Goal: Check status: Check status

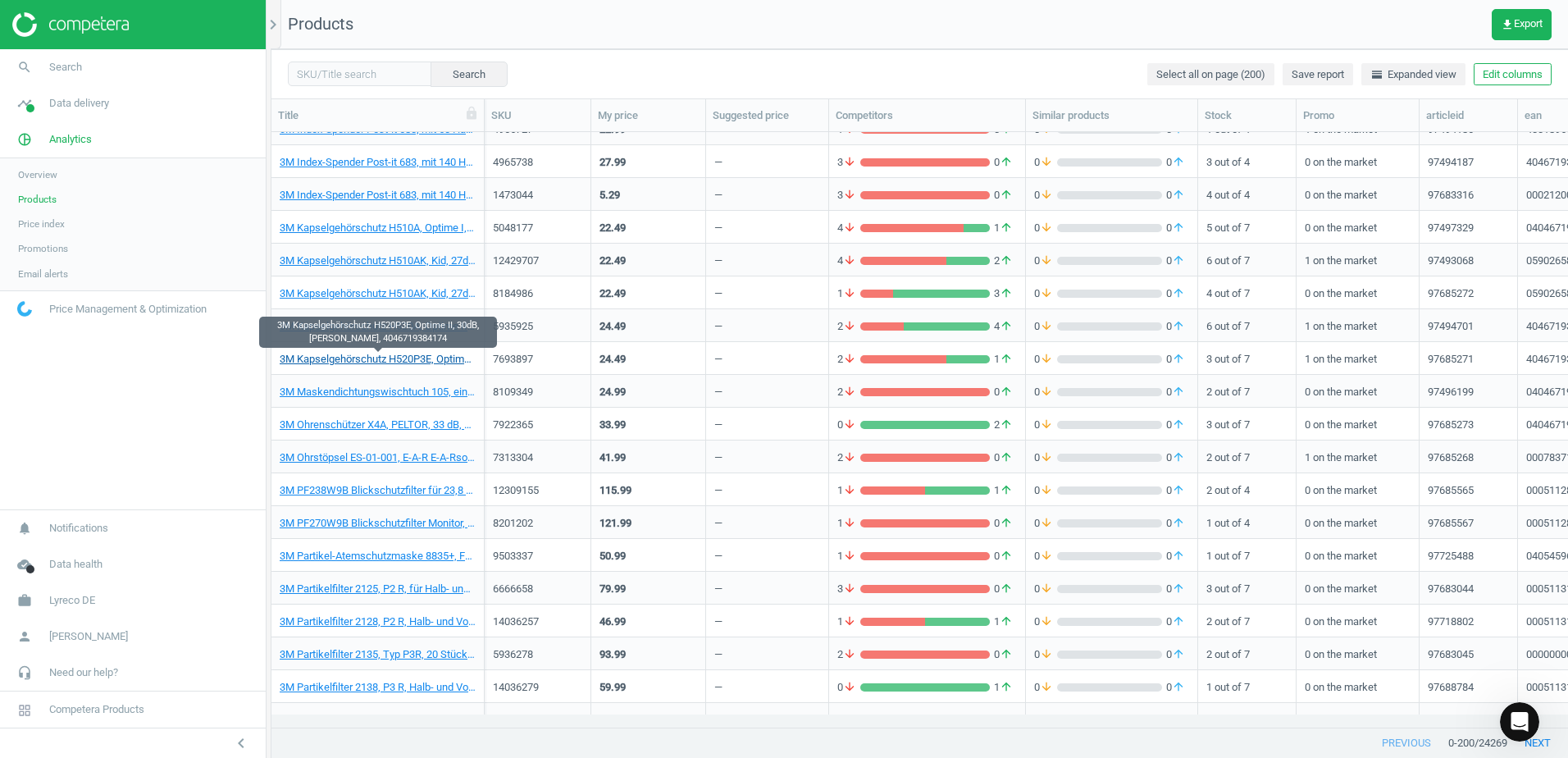
scroll to position [570, 1285]
click at [1073, 69] on div "Search Select all on page (200) Save report horizontal_split Expanded view Edit…" at bounding box center [919, 73] width 1297 height 49
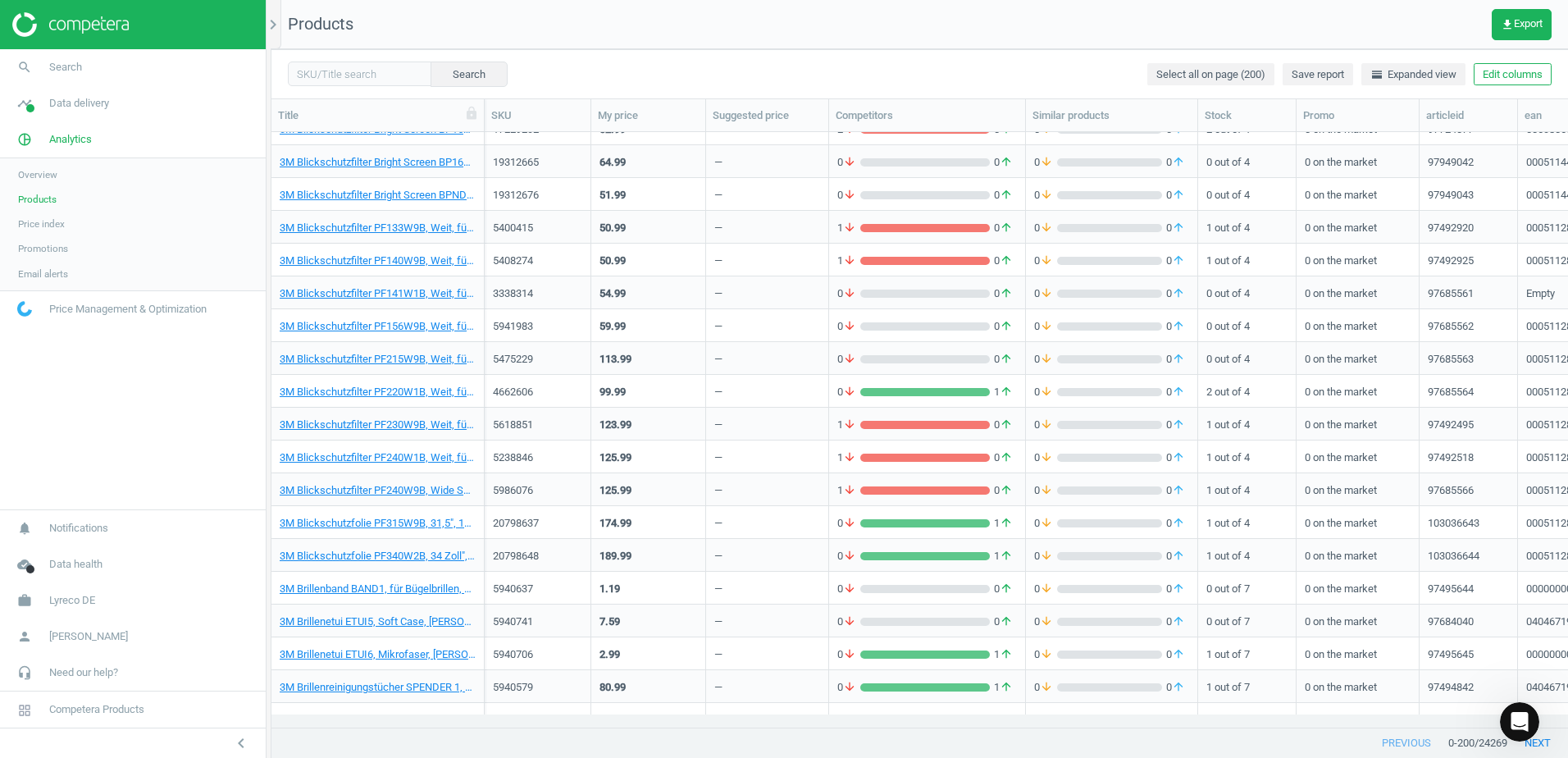
scroll to position [0, 0]
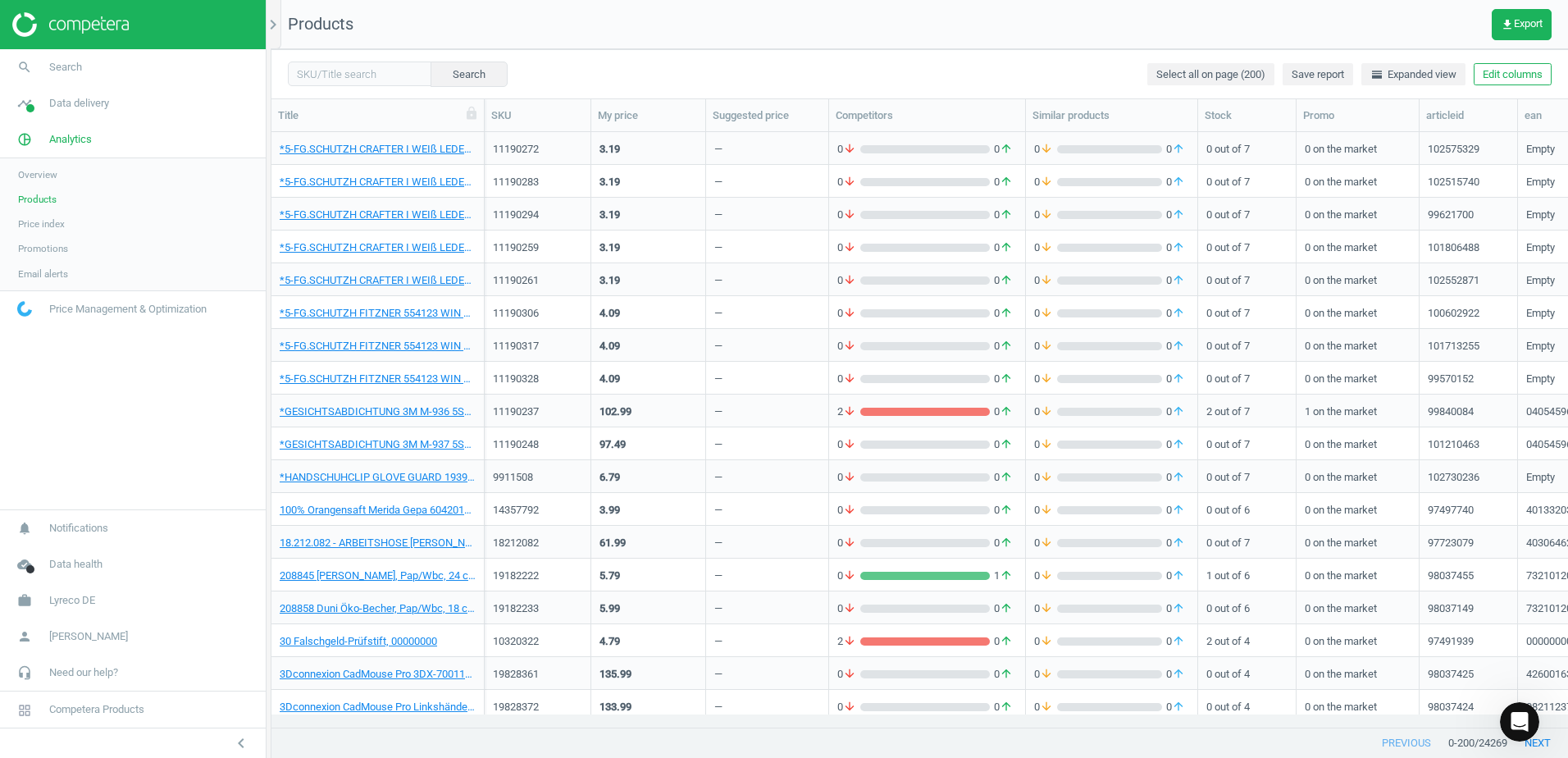
click at [1078, 63] on div "Search Select all on page (200) Save report horizontal_split Expanded view Edit…" at bounding box center [919, 73] width 1297 height 49
click at [909, 62] on div "Search Select all on page (200) Save report horizontal_split Expanded view Edit…" at bounding box center [919, 73] width 1297 height 49
click at [1034, 61] on div "Search Select all on page (200) Save report horizontal_split Expanded view Edit…" at bounding box center [919, 73] width 1297 height 49
click at [1055, 62] on div "Search Select all on page (200) Save report horizontal_split Expanded view Edit…" at bounding box center [919, 73] width 1297 height 49
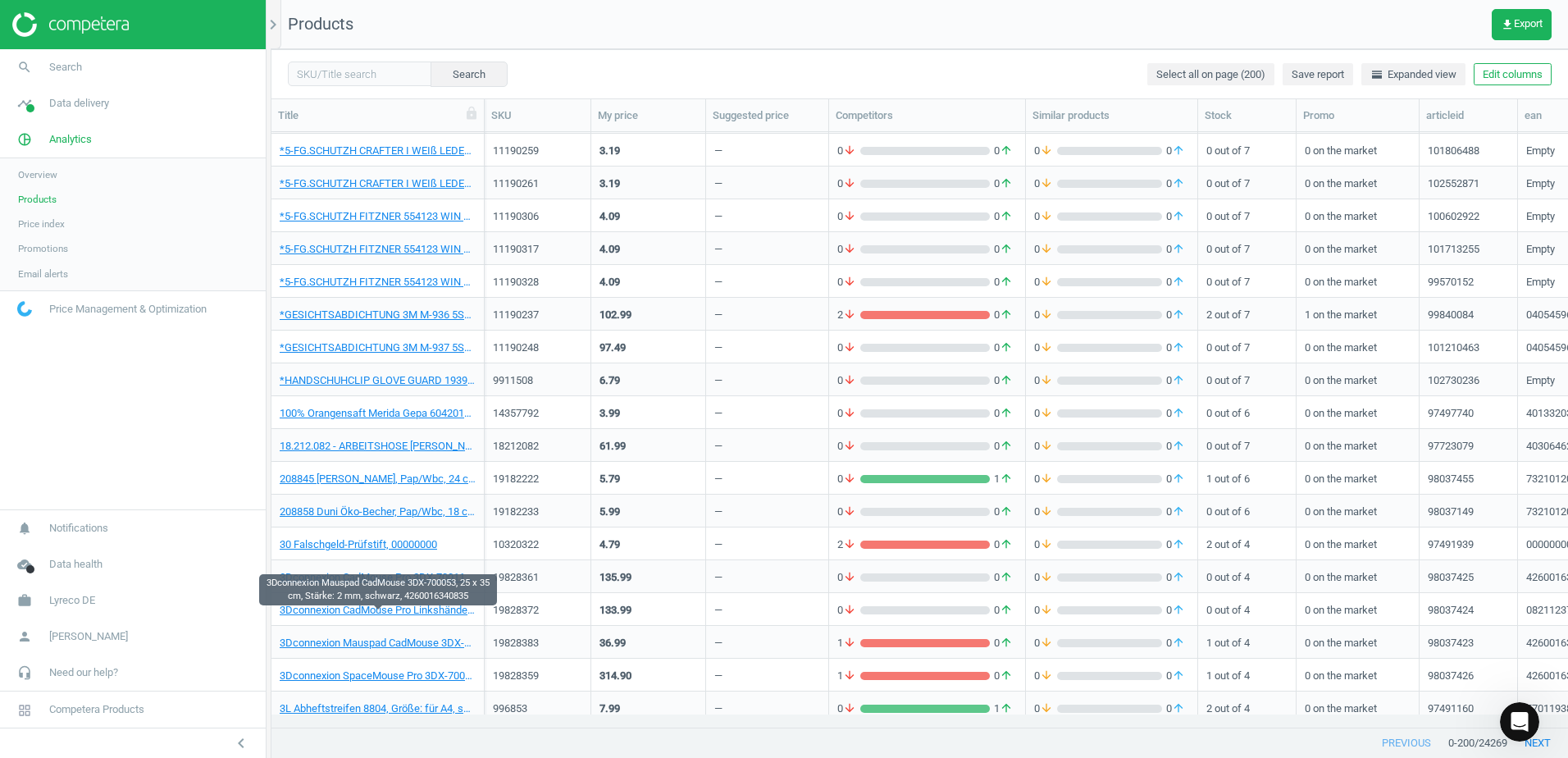
scroll to position [82, 0]
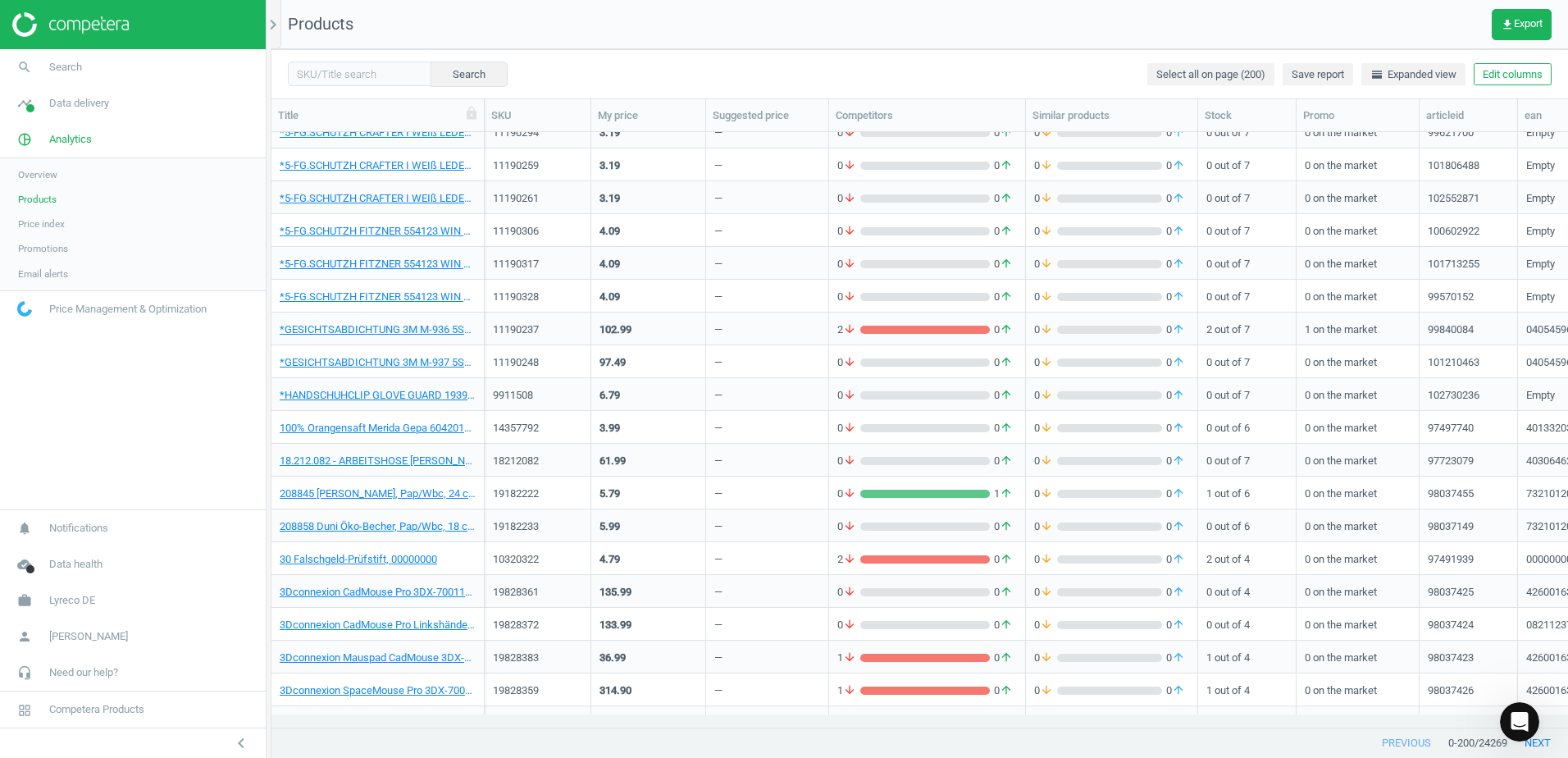
click at [1135, 63] on div "Search Select all on page (200) Save report horizontal_split Expanded view Edit…" at bounding box center [919, 73] width 1297 height 49
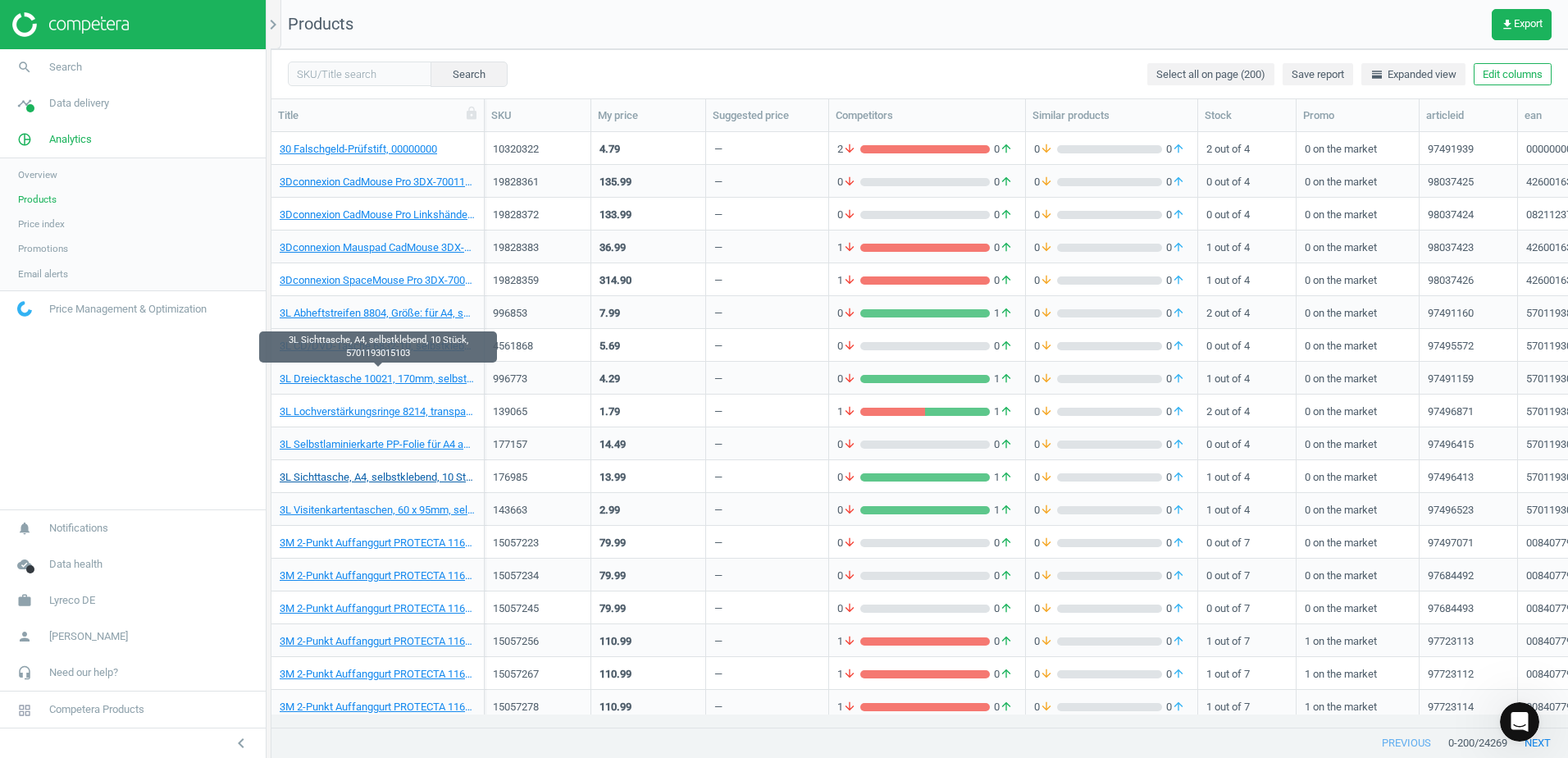
scroll to position [902, 0]
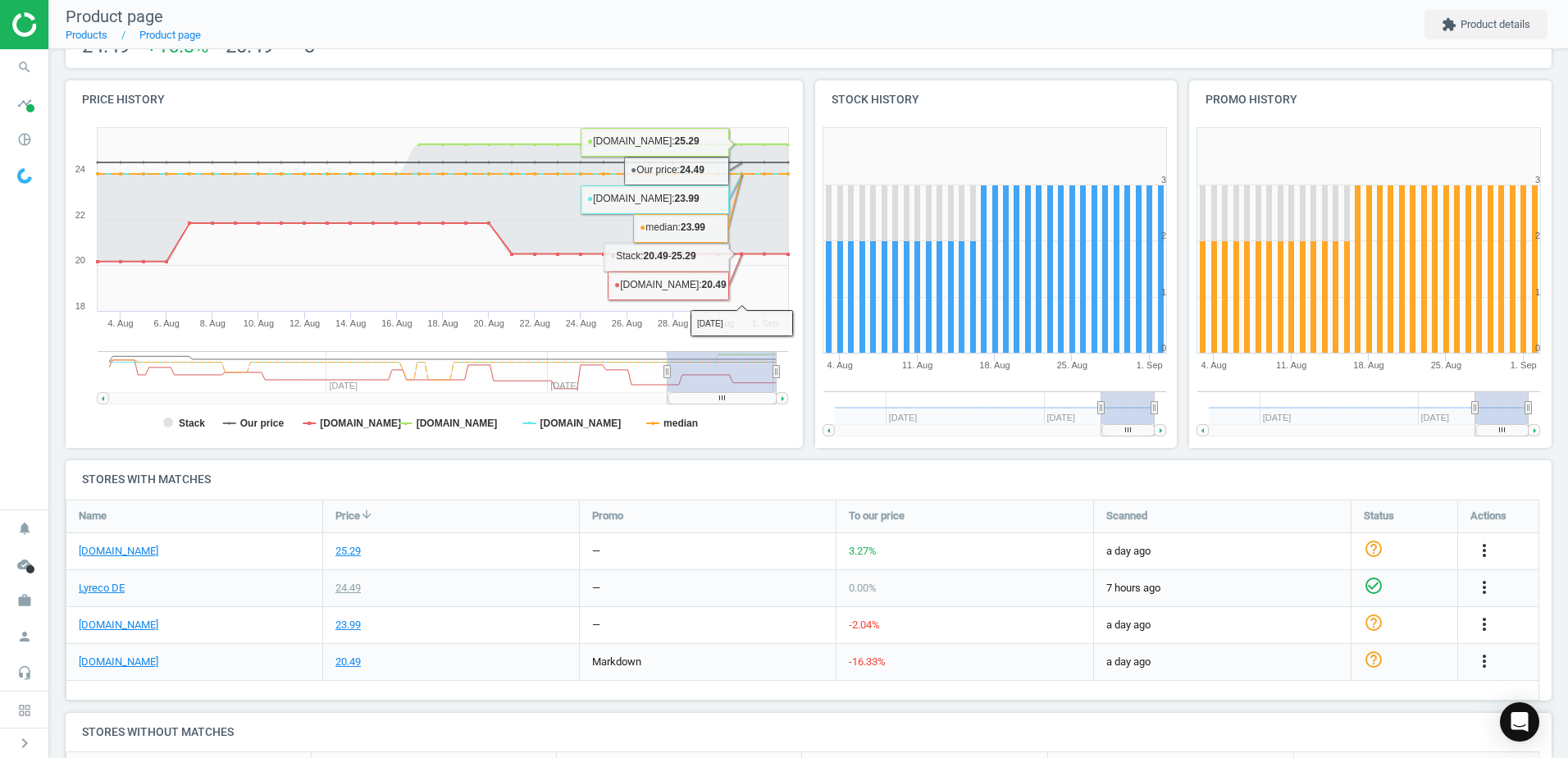
scroll to position [164, 0]
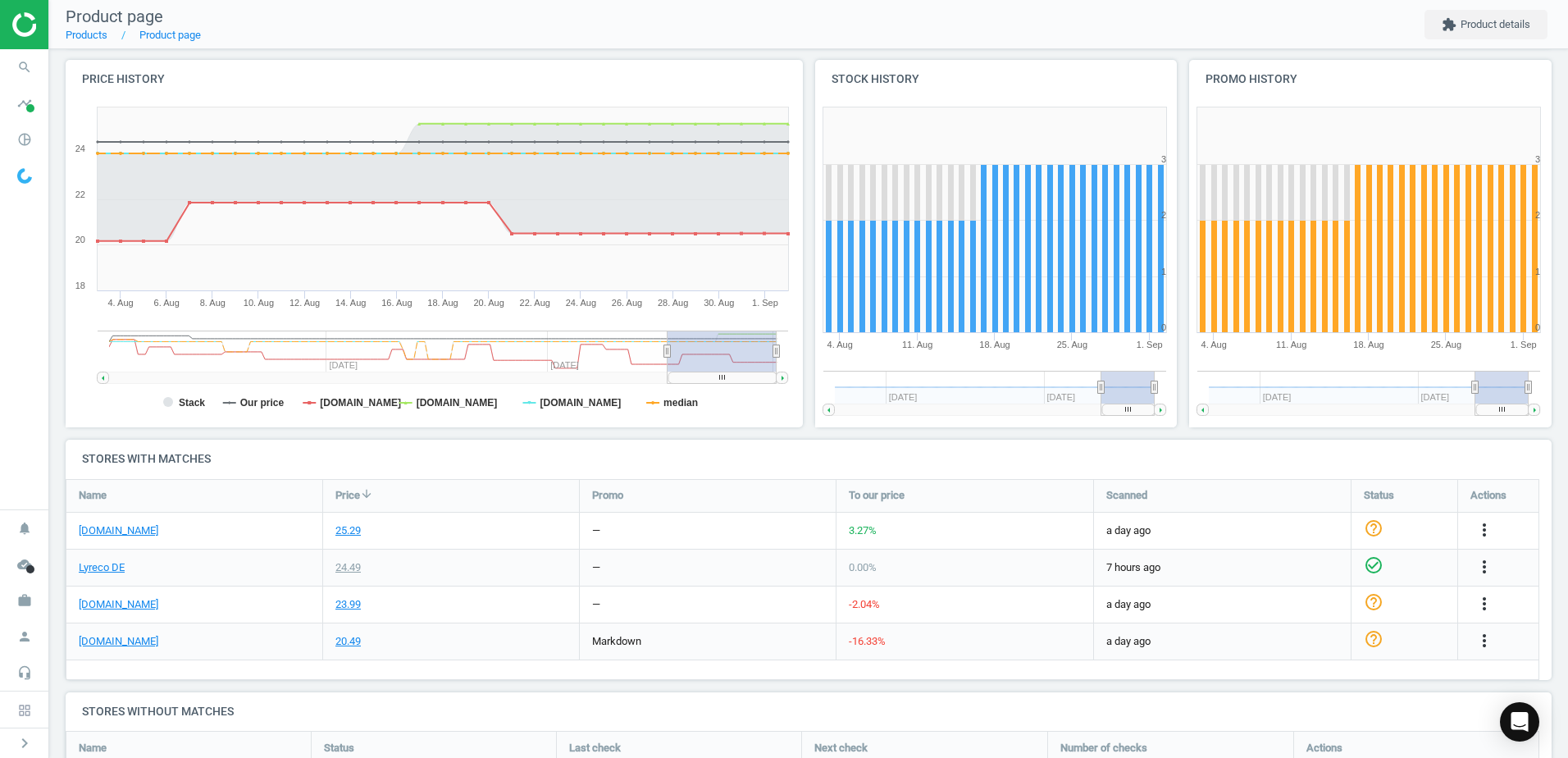
click at [772, 450] on h4 "Stores with matches" at bounding box center [808, 458] width 1486 height 39
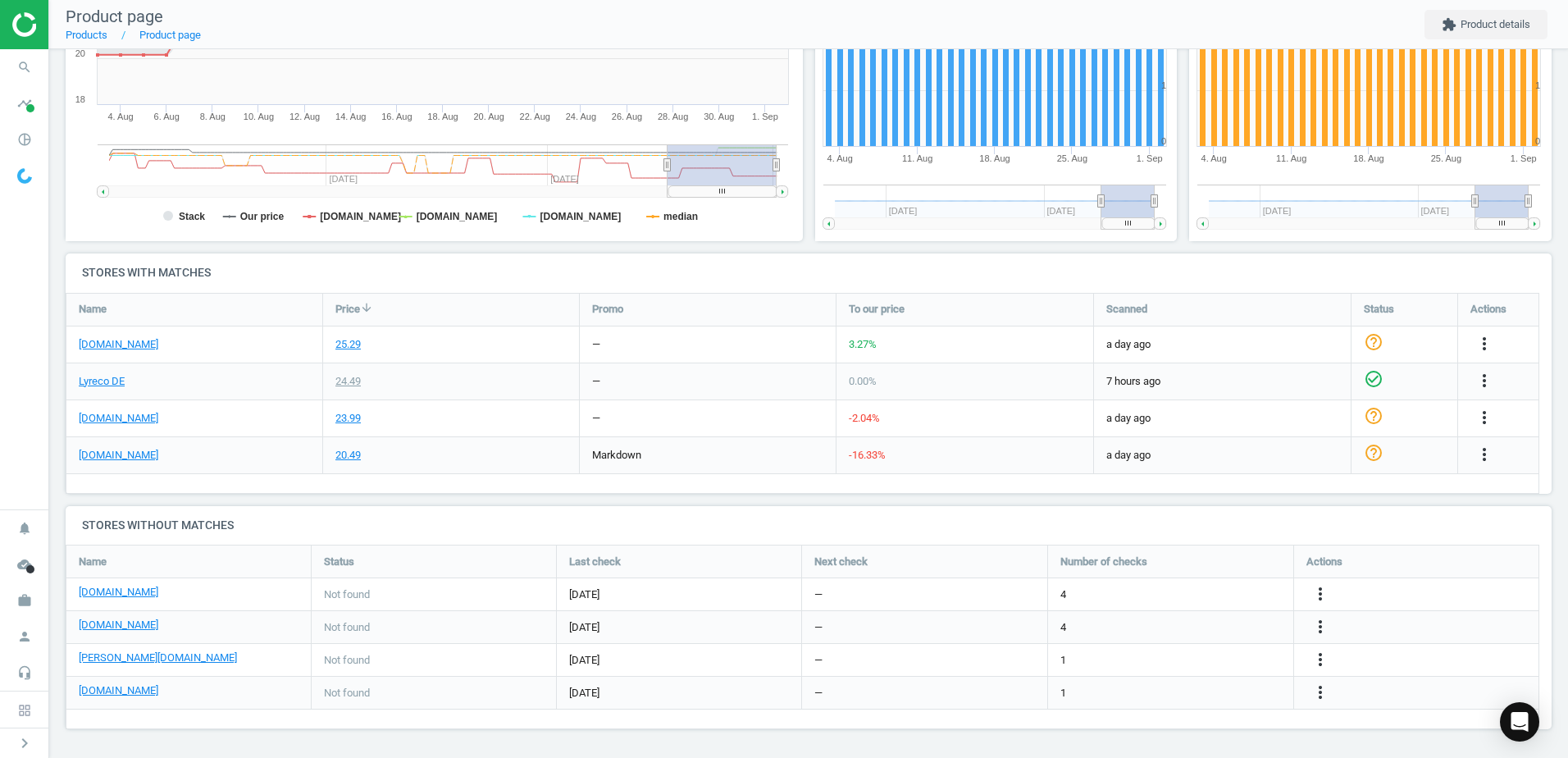
scroll to position [9, 9]
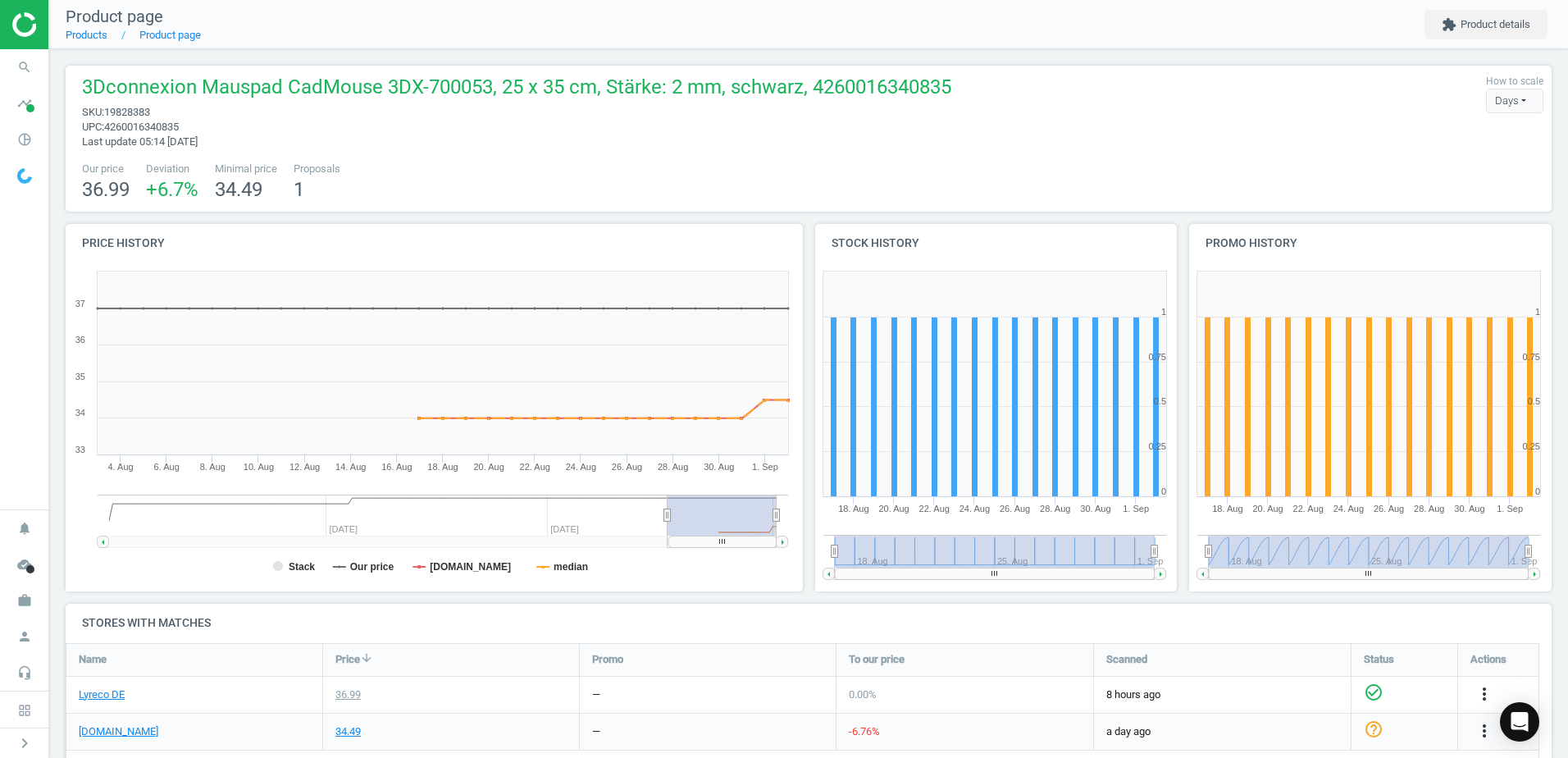
click at [967, 154] on div "3Dconnexion Mauspad CadMouse 3DX-700053, 25 x 35 cm, Stärke: 2 mm, schwarz, 426…" at bounding box center [808, 138] width 1486 height 146
click at [988, 83] on div "3Dconnexion Mauspad CadMouse 3DX-700053, 25 x 35 cm, Stärke: 2 mm, schwarz, 426…" at bounding box center [809, 112] width 1470 height 76
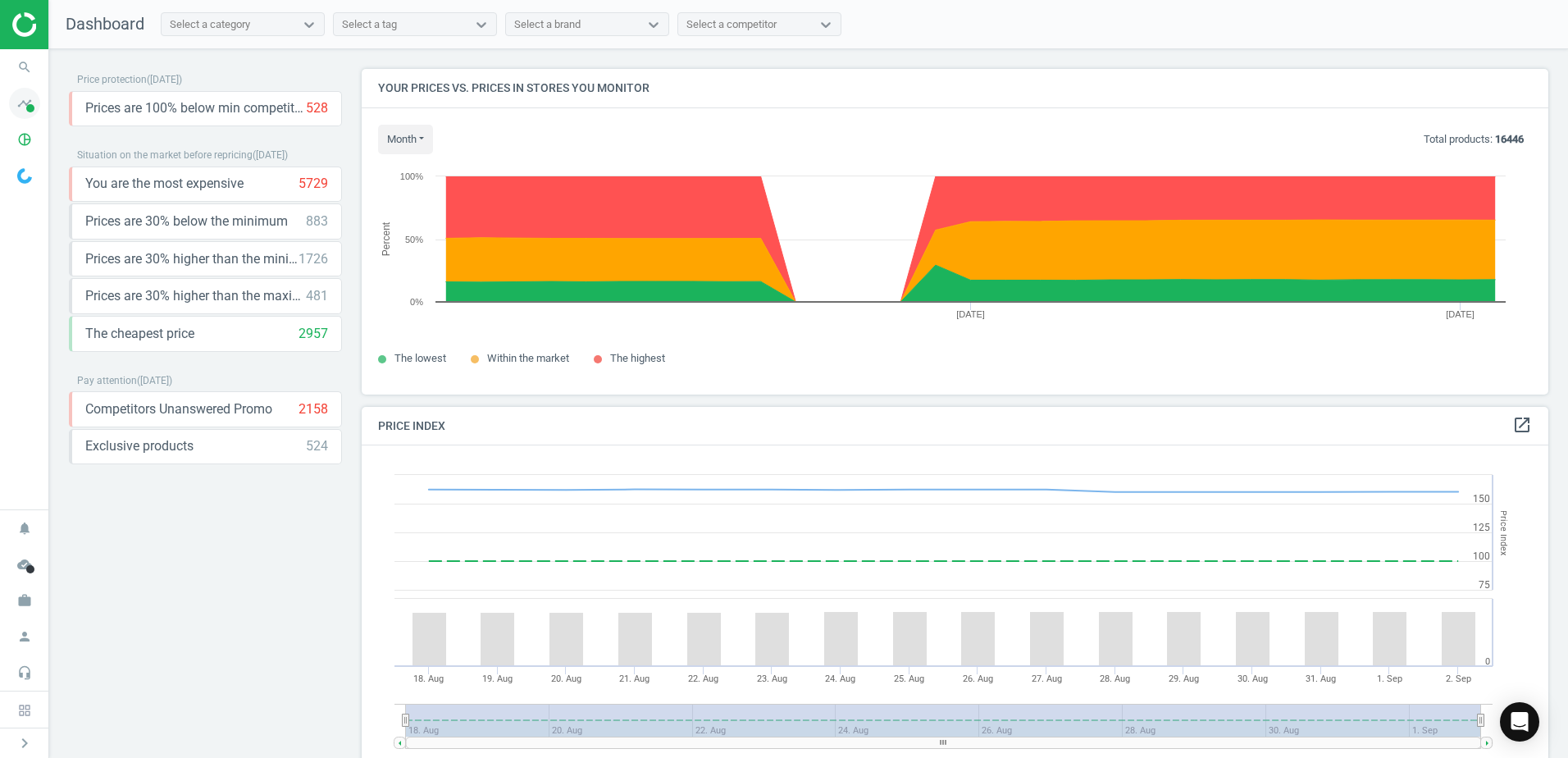
click at [34, 108] on icon "timeline" at bounding box center [24, 103] width 31 height 31
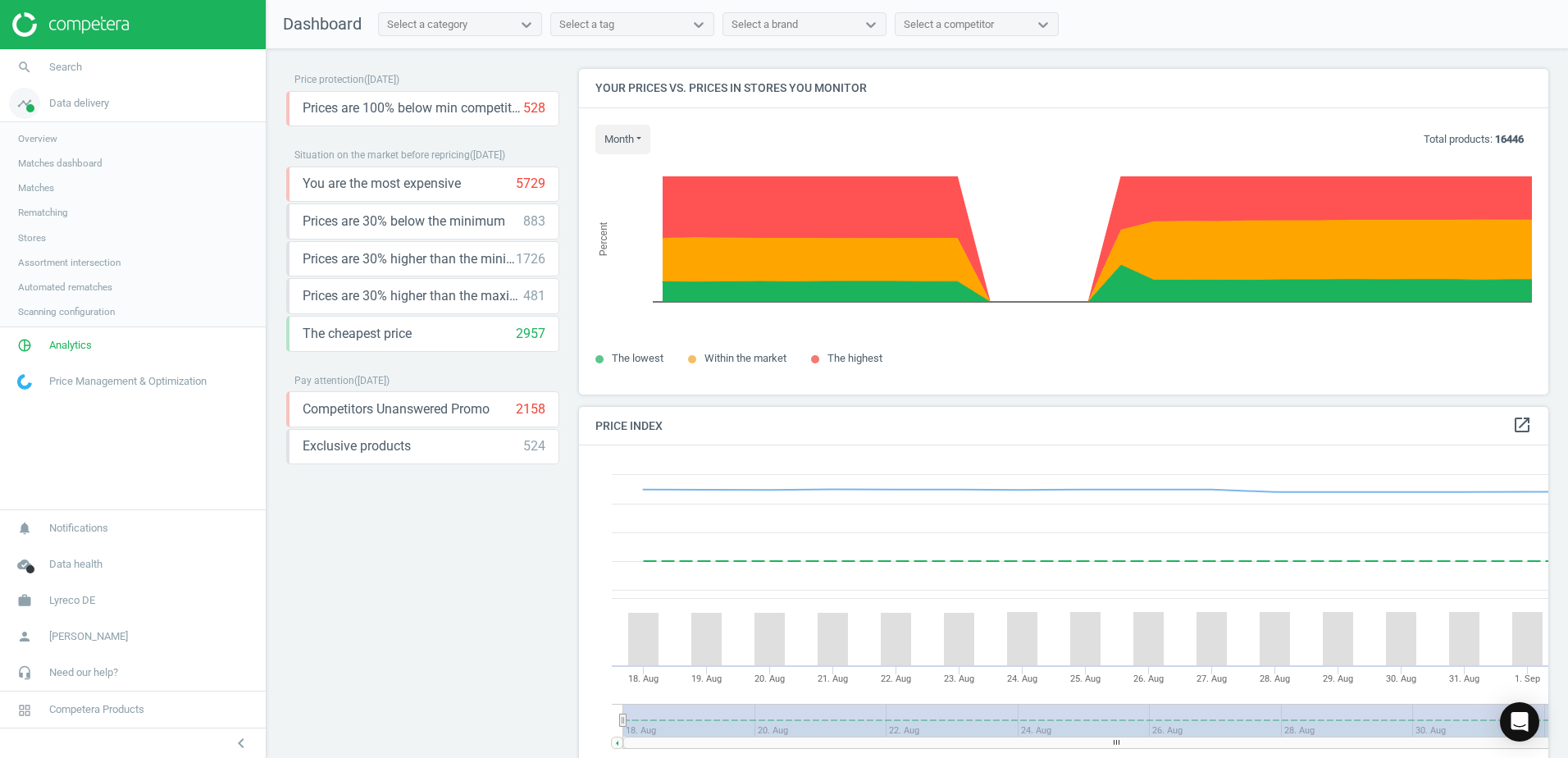
scroll to position [402, 983]
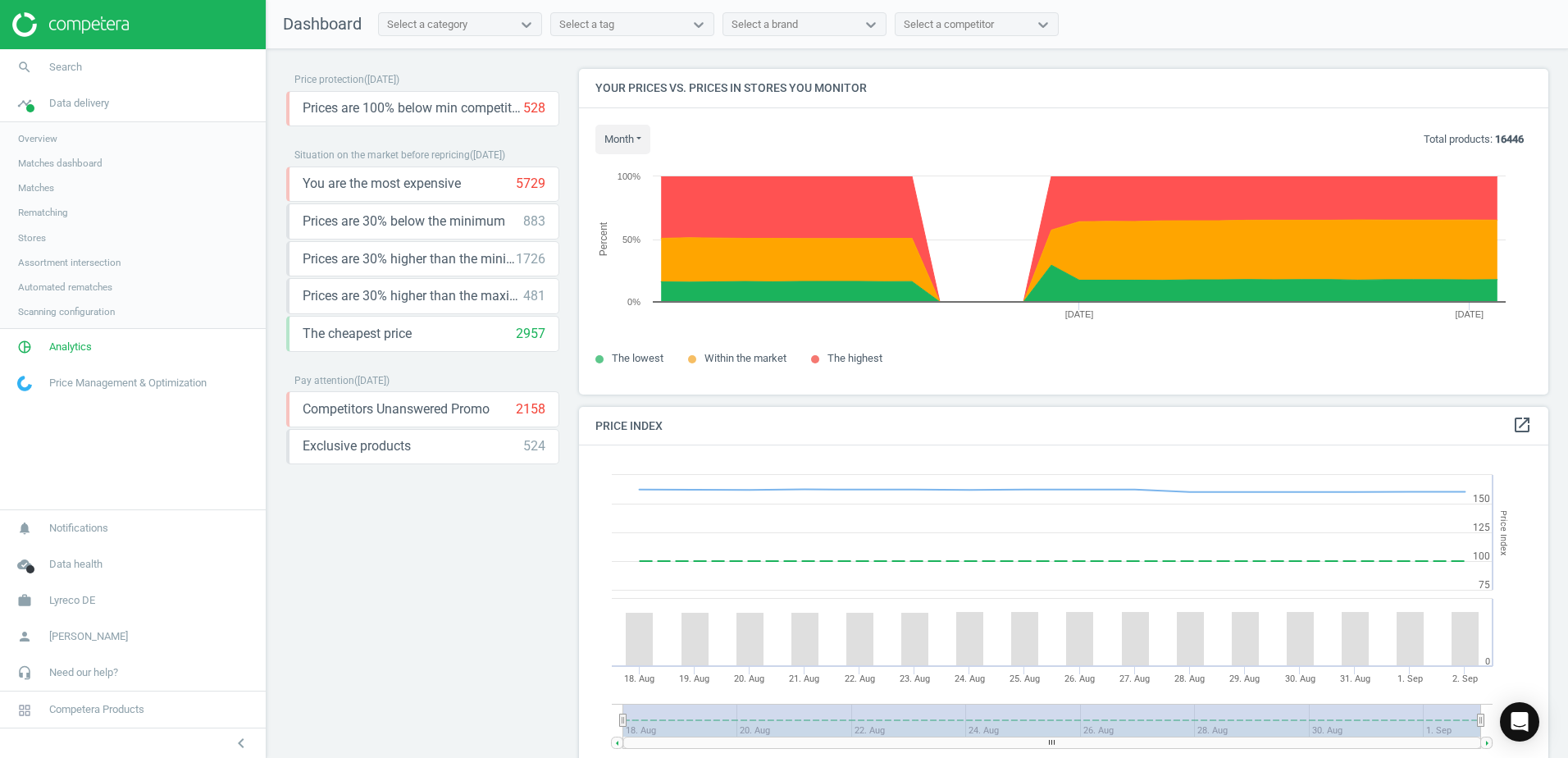
click at [62, 184] on link "Matches" at bounding box center [133, 188] width 265 height 25
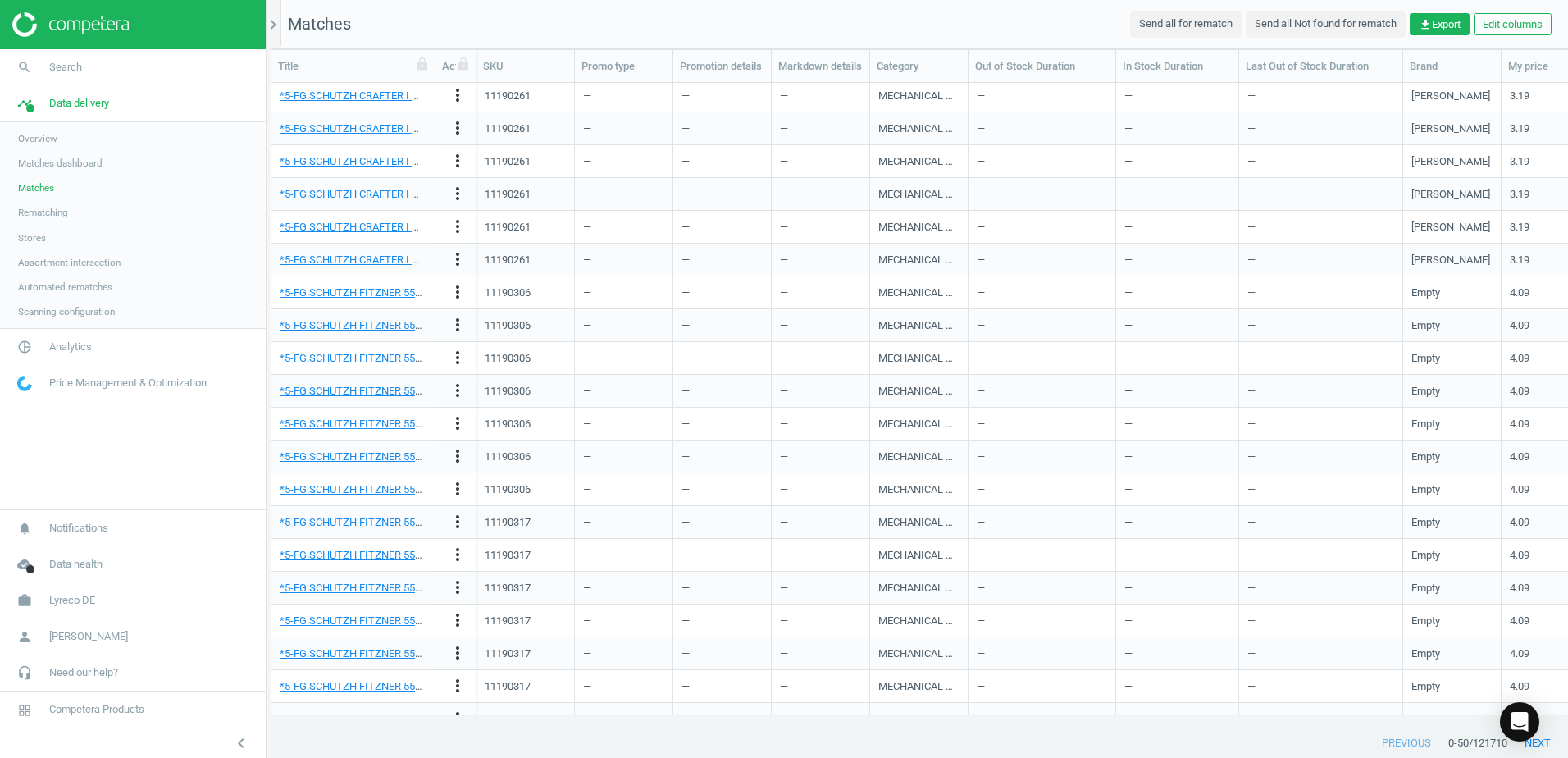
scroll to position [1009, 0]
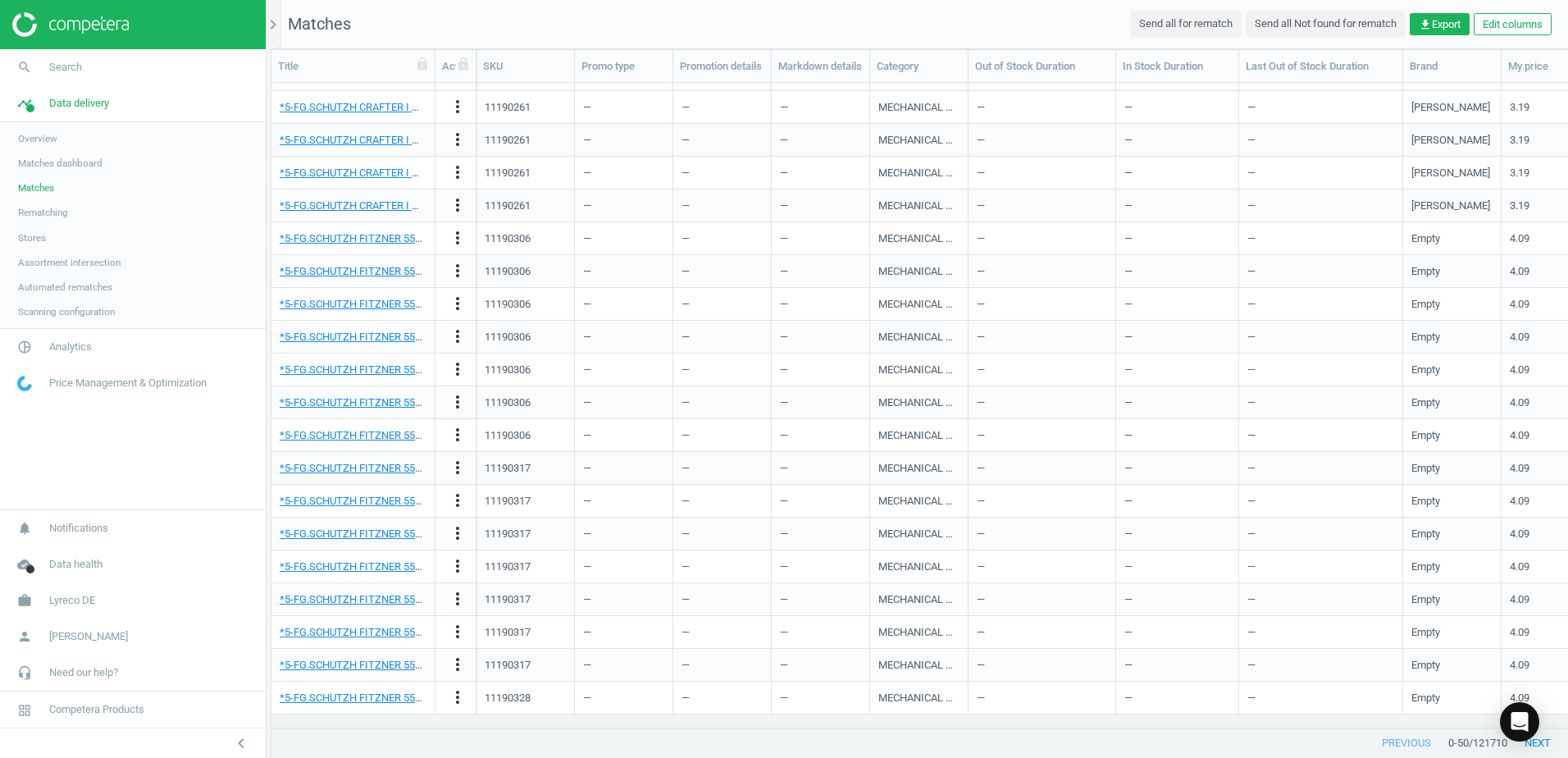
click at [47, 140] on span "Overview" at bounding box center [38, 138] width 40 height 13
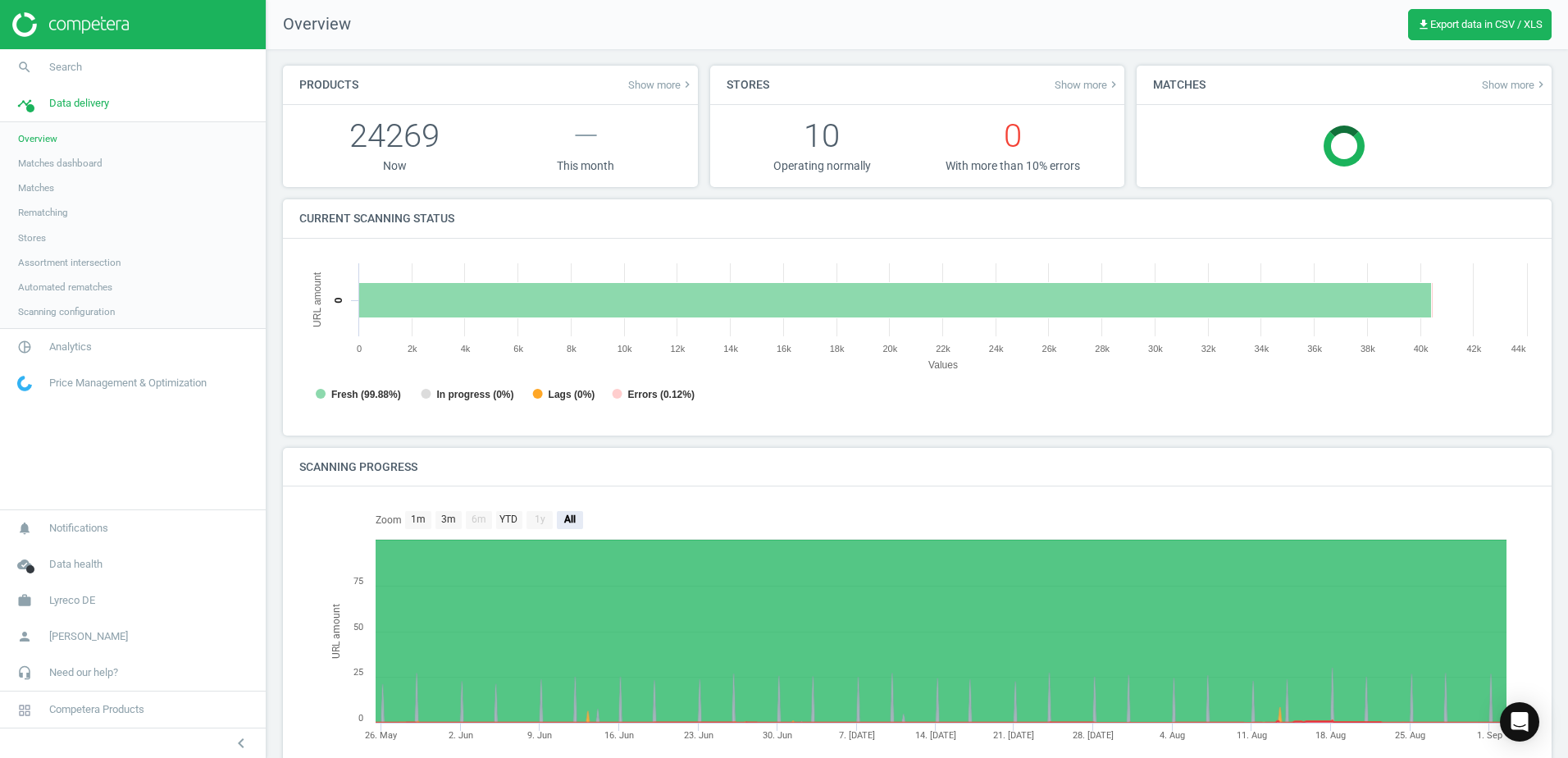
scroll to position [9, 9]
click at [581, 220] on div "Current scanning status" at bounding box center [917, 219] width 1269 height 40
click at [584, 219] on div "Current scanning status" at bounding box center [917, 219] width 1269 height 40
click at [617, 219] on div "Current scanning status" at bounding box center [917, 219] width 1269 height 40
click at [613, 221] on div "Current scanning status" at bounding box center [917, 219] width 1269 height 40
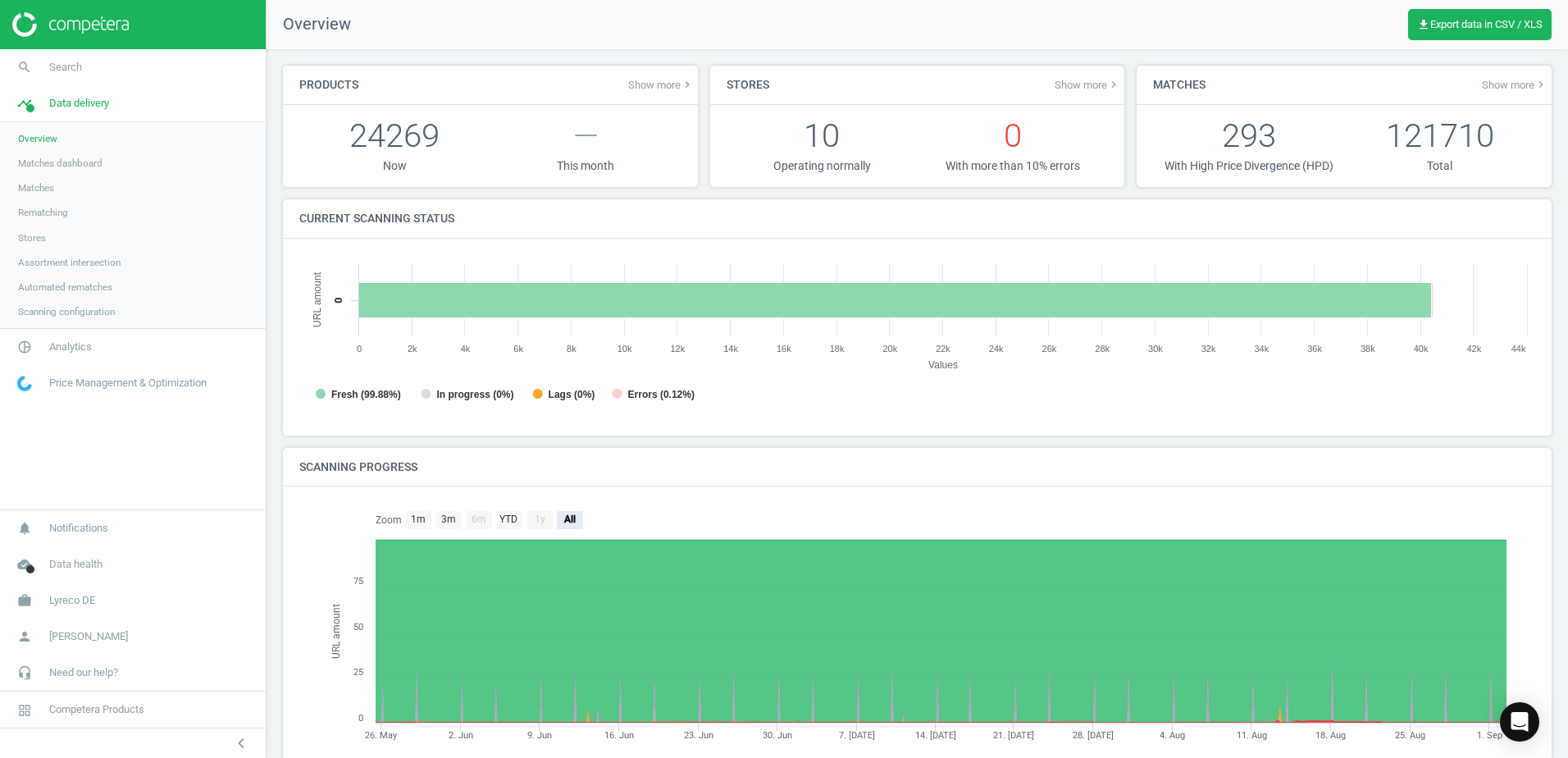
click at [297, 240] on div "Created with Highcharts 6.2.0 URL amount Values Fresh (99.88%) In progress (0%)…" at bounding box center [917, 337] width 1269 height 196
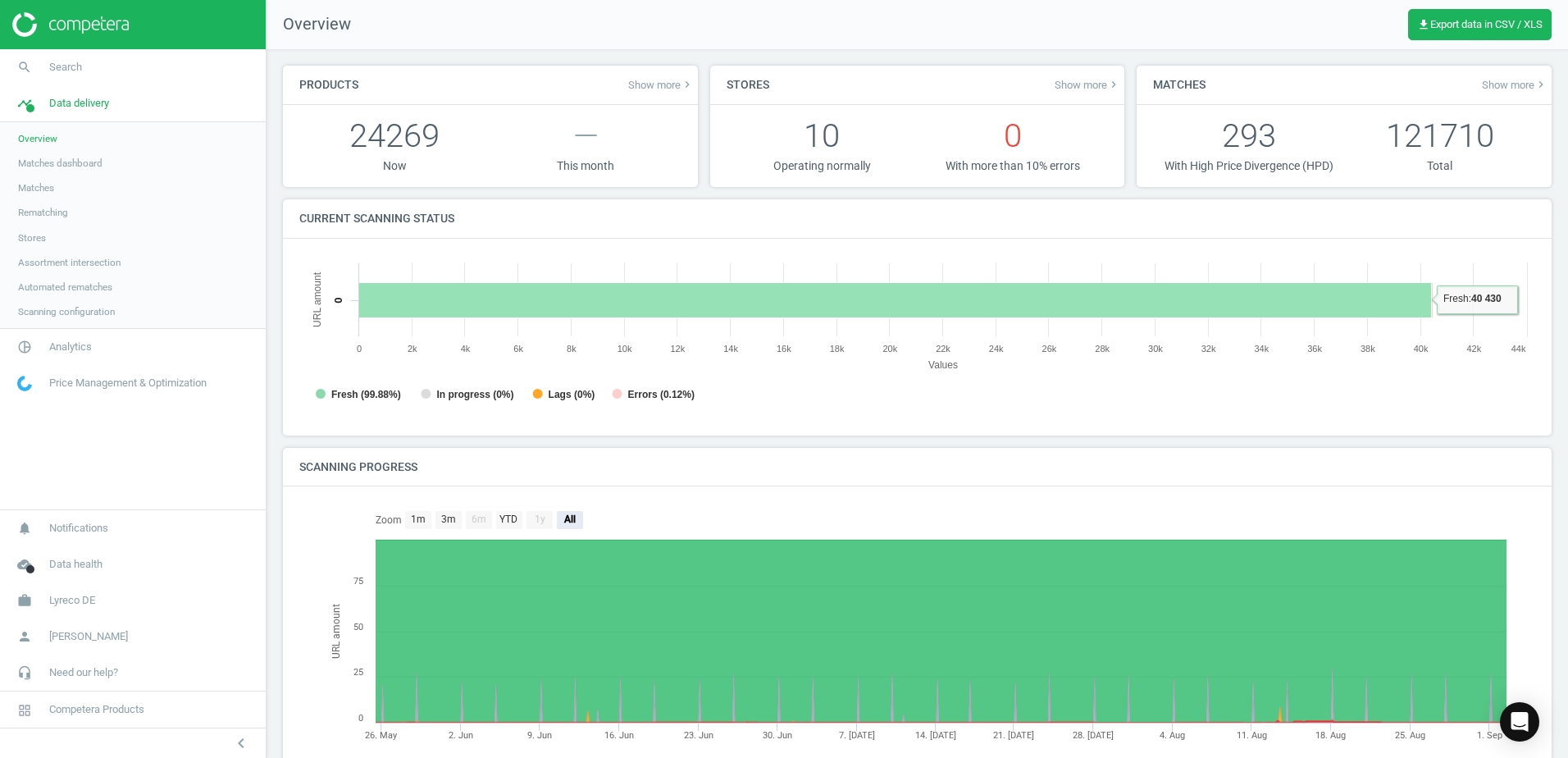
click at [555, 204] on div "Current scanning status" at bounding box center [917, 219] width 1269 height 40
click at [619, 221] on div "Current scanning status" at bounding box center [917, 219] width 1269 height 40
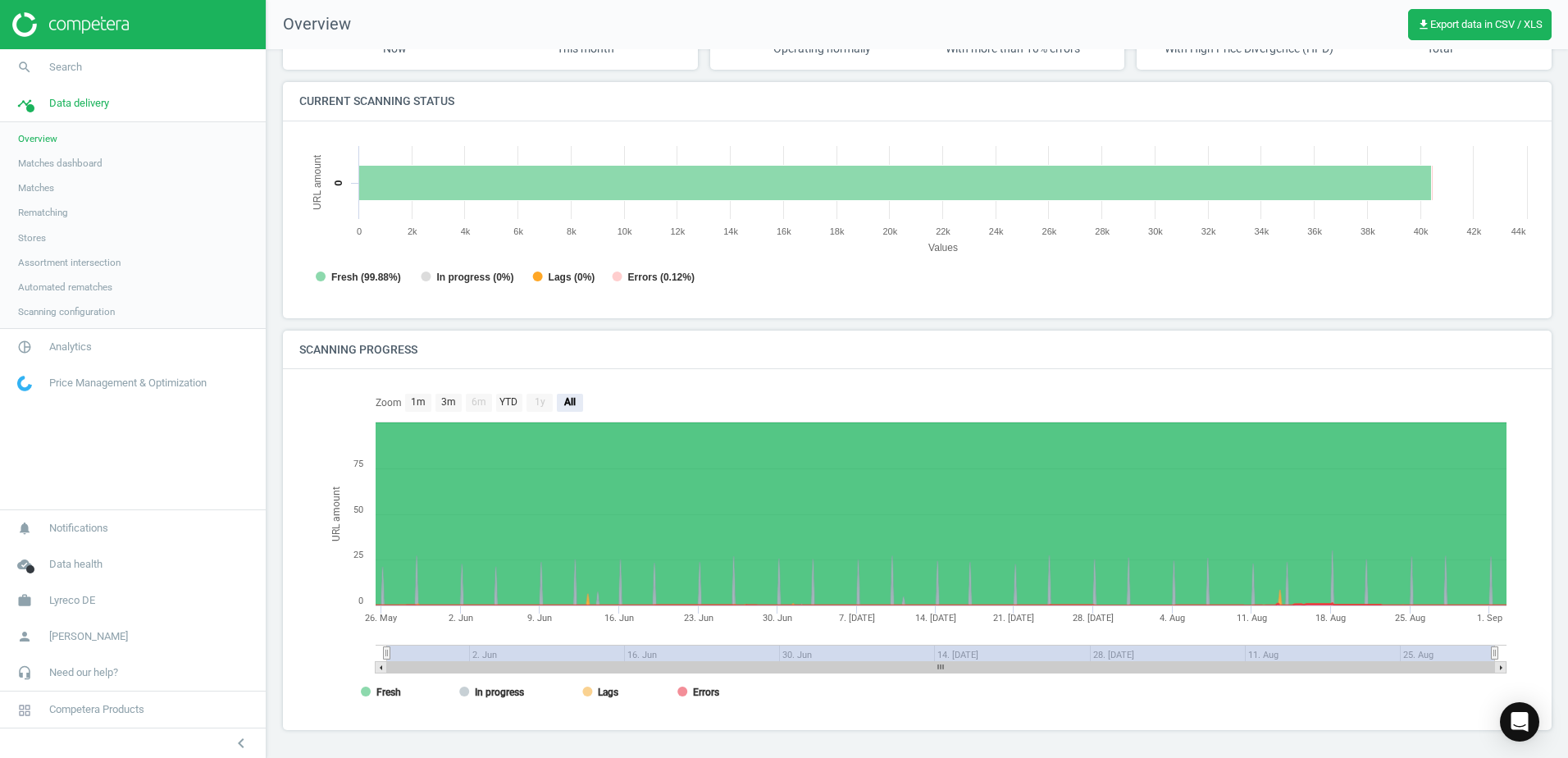
scroll to position [118, 0]
click at [918, 106] on div "Current scanning status" at bounding box center [917, 101] width 1269 height 40
click at [978, 93] on div "Current scanning status" at bounding box center [917, 101] width 1269 height 40
click at [831, 84] on div "Current scanning status" at bounding box center [917, 101] width 1269 height 40
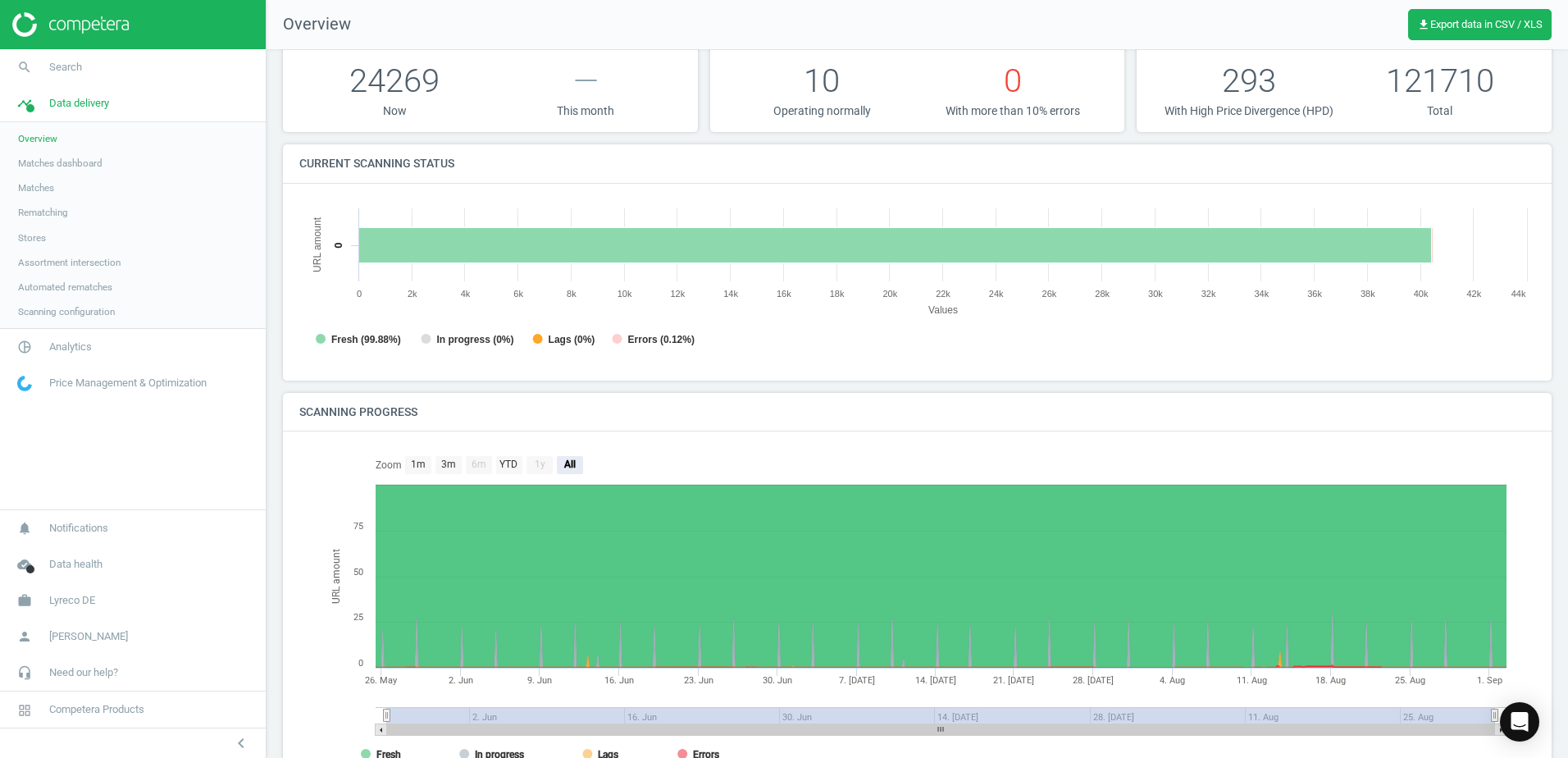
scroll to position [0, 0]
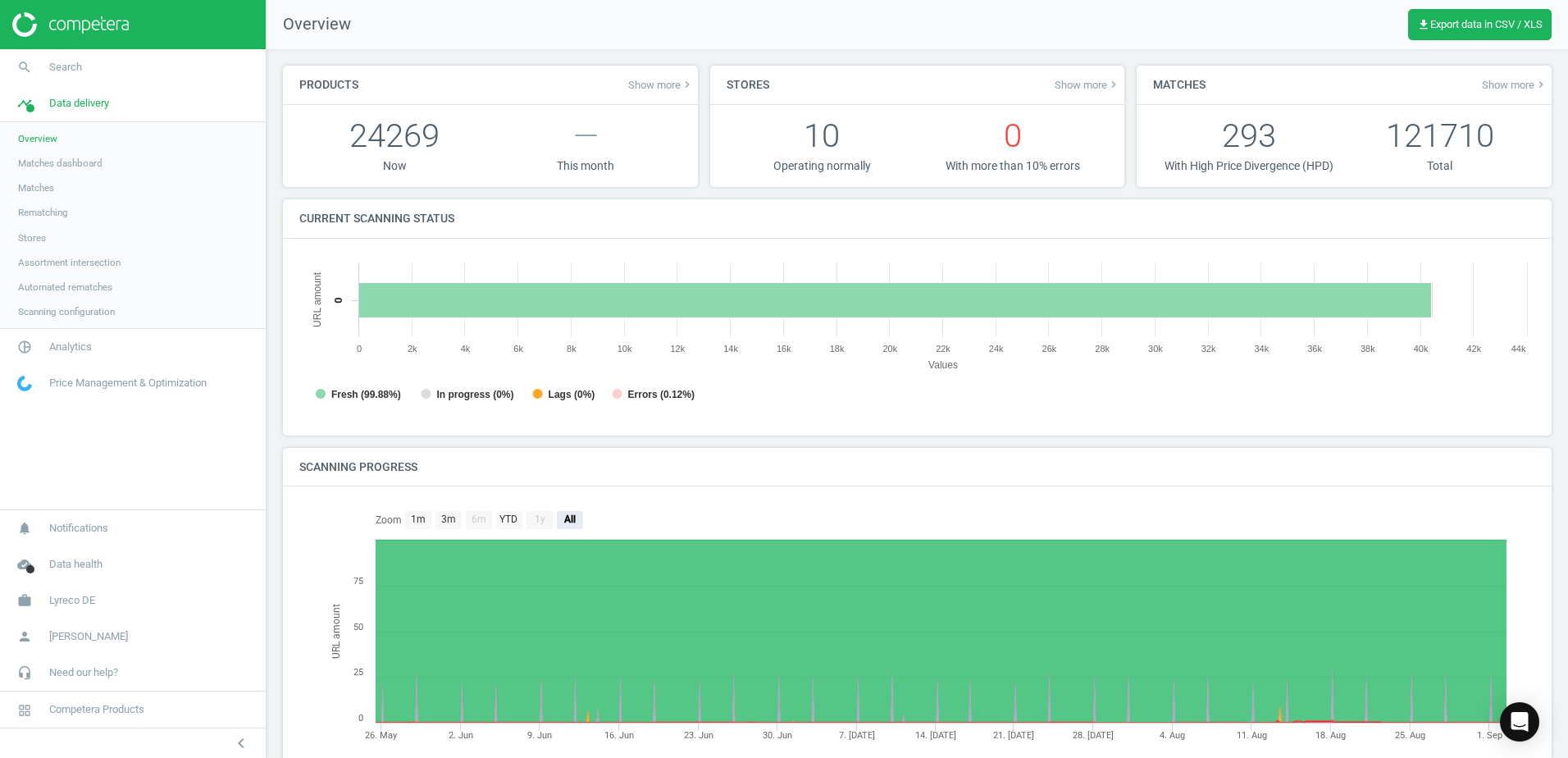
click at [535, 223] on div "Current scanning status" at bounding box center [917, 219] width 1269 height 40
click at [558, 231] on div "Current scanning status" at bounding box center [917, 219] width 1269 height 40
click at [616, 43] on nav "Overview get_app Export data in CSV / XLS" at bounding box center [917, 24] width 1302 height 49
click at [647, 233] on div "Current scanning status" at bounding box center [917, 219] width 1269 height 40
click at [634, 212] on div "Current scanning status" at bounding box center [917, 219] width 1269 height 40
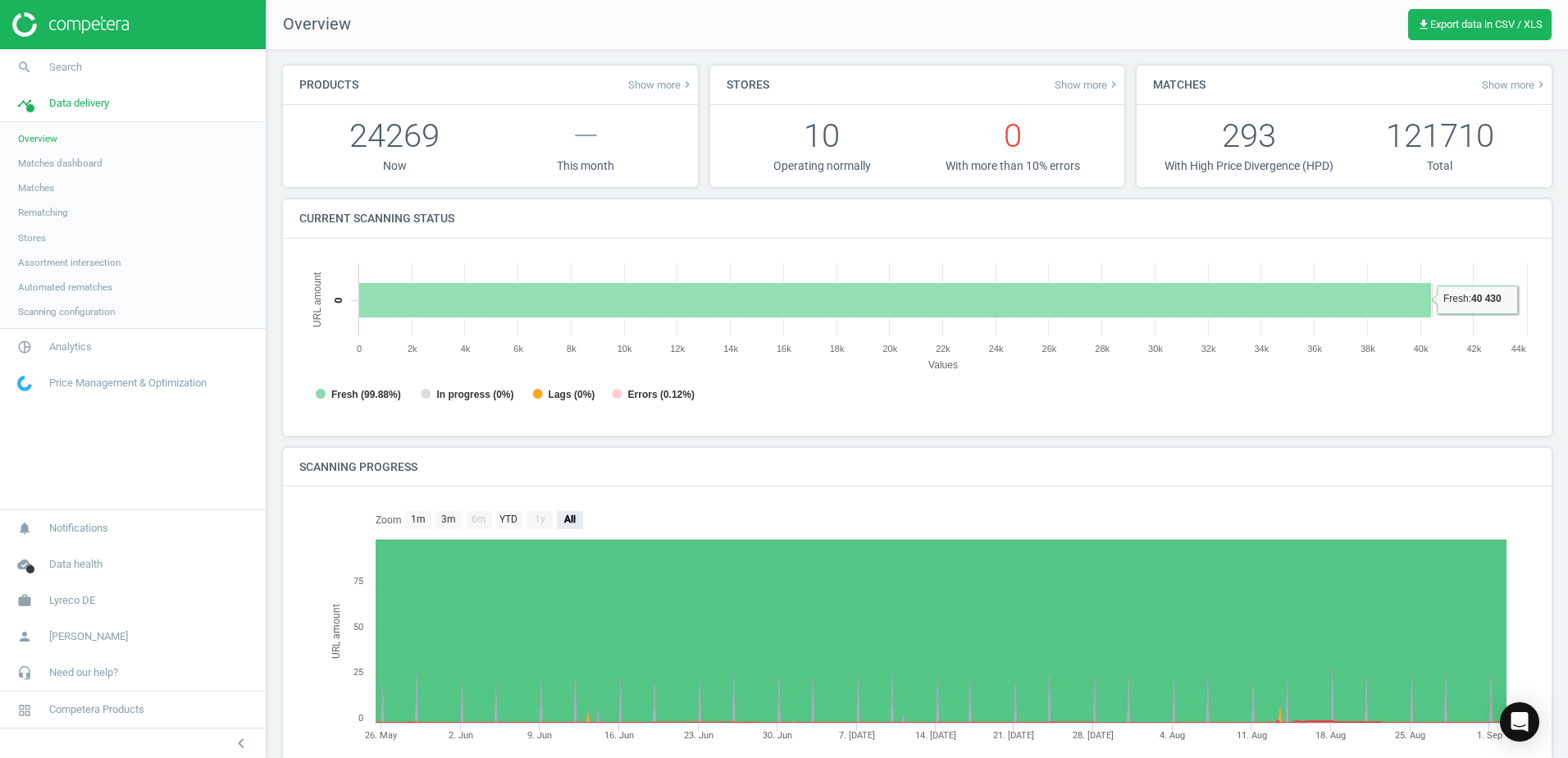
click at [778, 219] on div "Current scanning status" at bounding box center [917, 219] width 1269 height 40
click at [785, 230] on div "Current scanning status" at bounding box center [917, 219] width 1269 height 40
click at [778, 230] on div "Current scanning status" at bounding box center [917, 219] width 1269 height 40
click at [968, 214] on div "Current scanning status" at bounding box center [917, 219] width 1269 height 40
click at [967, 214] on div "Current scanning status" at bounding box center [917, 219] width 1269 height 40
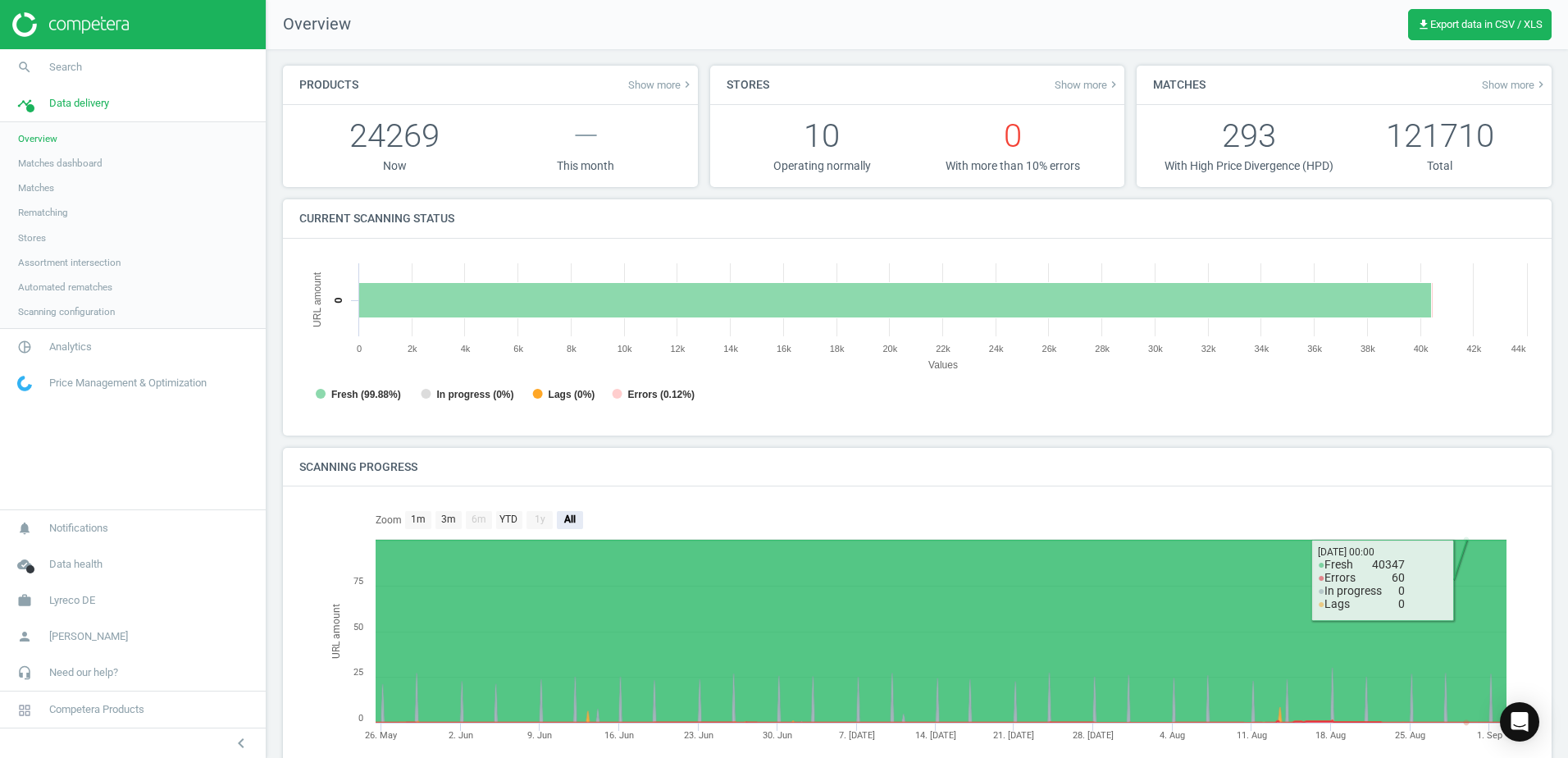
click at [1371, 429] on div "Created with Highcharts 6.2.0 URL amount Values Fresh (99.88%) In progress (0%)…" at bounding box center [917, 337] width 1269 height 196
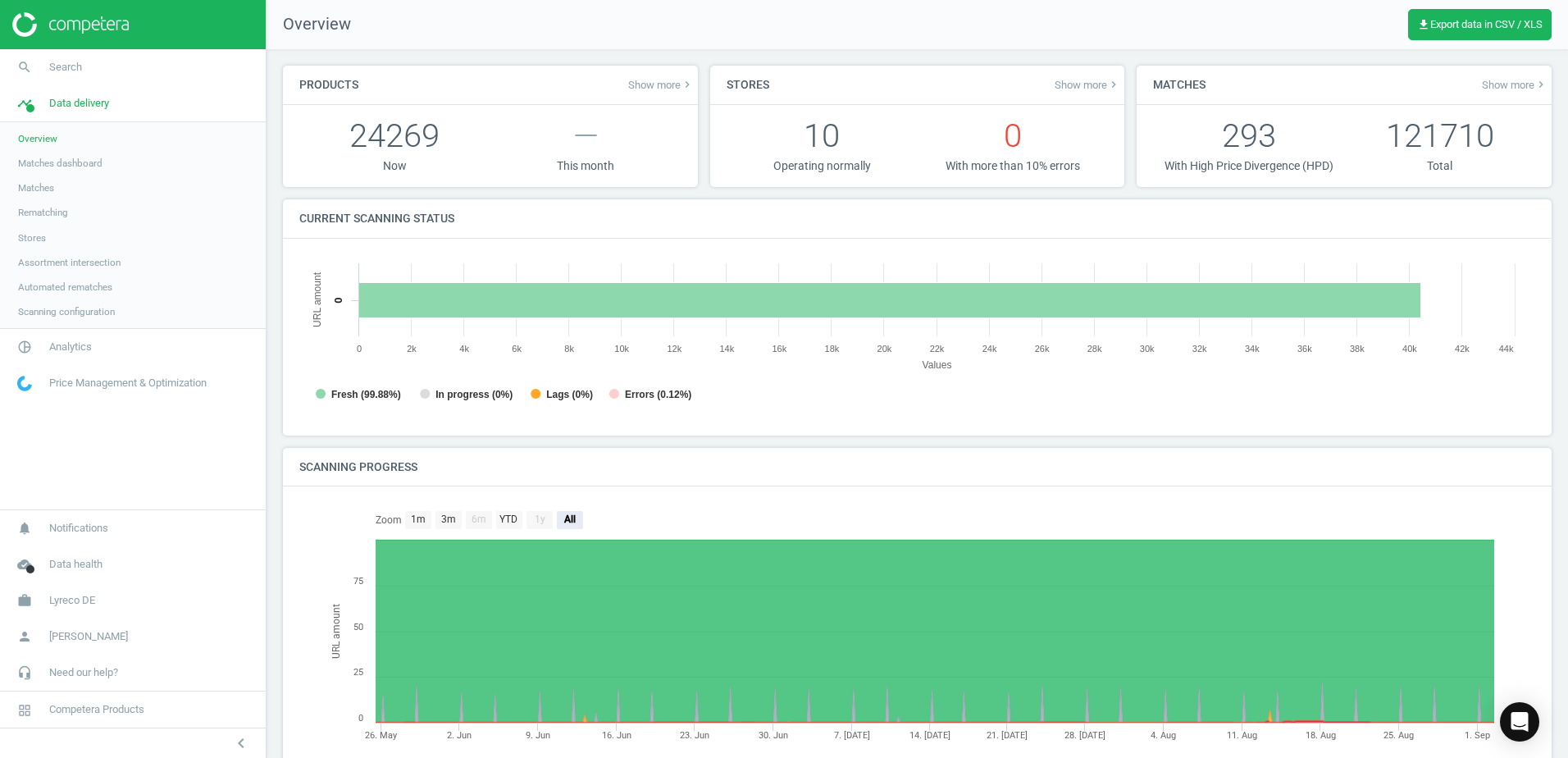
scroll to position [353, 1249]
